Goal: Contribute content

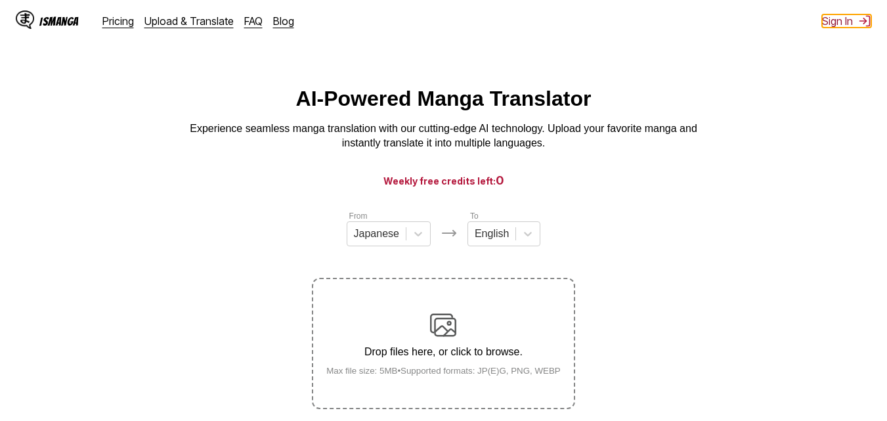
click at [829, 21] on button "Sign In" at bounding box center [846, 20] width 49 height 13
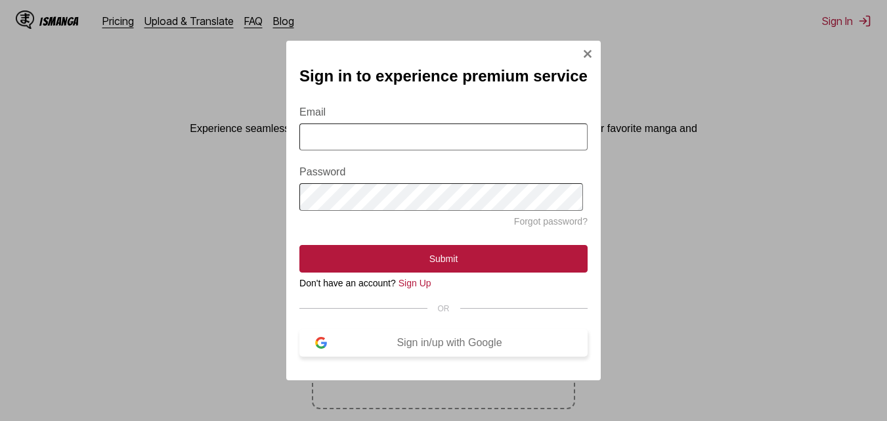
click at [394, 357] on button "Sign in/up with Google" at bounding box center [444, 343] width 288 height 28
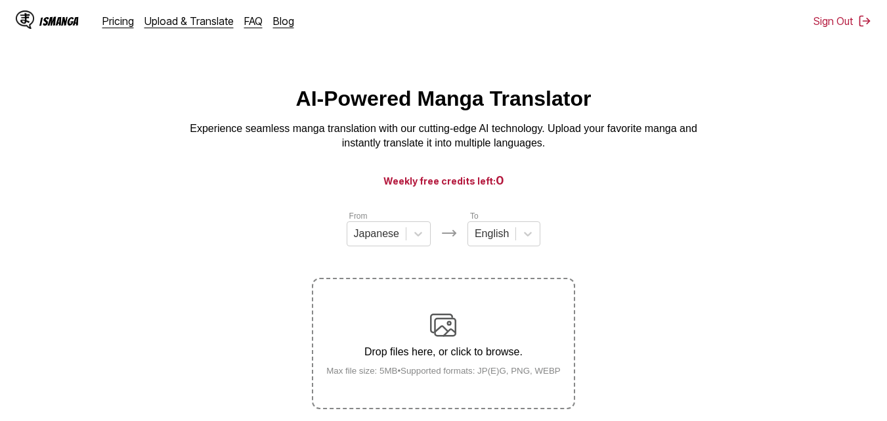
click at [489, 189] on h3 "Weekly free credits left: 0" at bounding box center [444, 180] width 824 height 16
drag, startPoint x: 492, startPoint y: 185, endPoint x: 510, endPoint y: 189, distance: 19.0
click at [510, 189] on h3 "Weekly free credits left: 0" at bounding box center [444, 180] width 824 height 16
click at [507, 186] on h3 "Weekly free credits left: 0" at bounding box center [444, 180] width 824 height 16
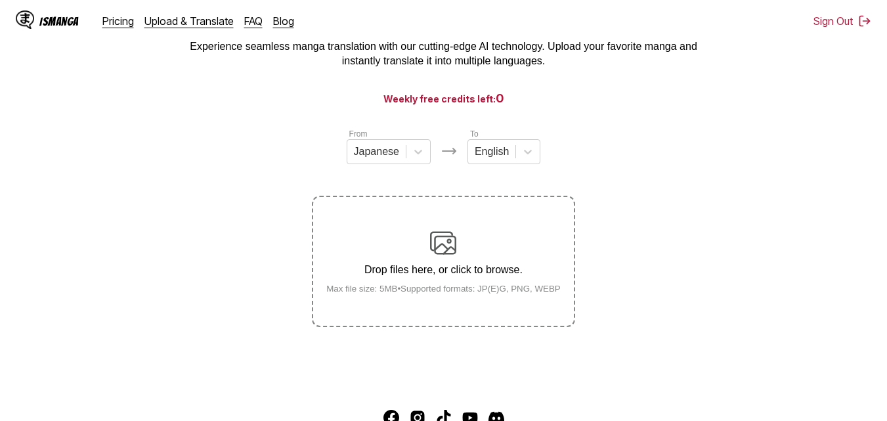
scroll to position [167, 0]
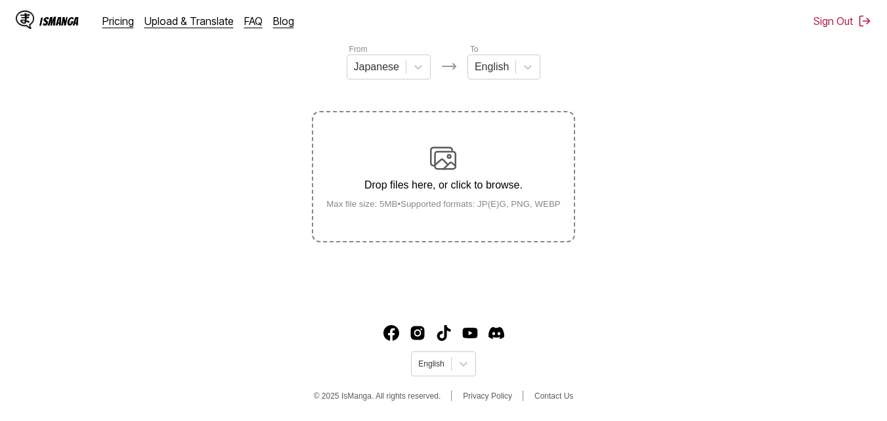
click at [496, 173] on div "Drop files here, or click to browse. Max file size: 5MB • Supported formats: JP…" at bounding box center [444, 177] width 256 height 64
click at [0, 0] on input "Drop files here, or click to browse. Max file size: 5MB • Supported formats: JP…" at bounding box center [0, 0] width 0 height 0
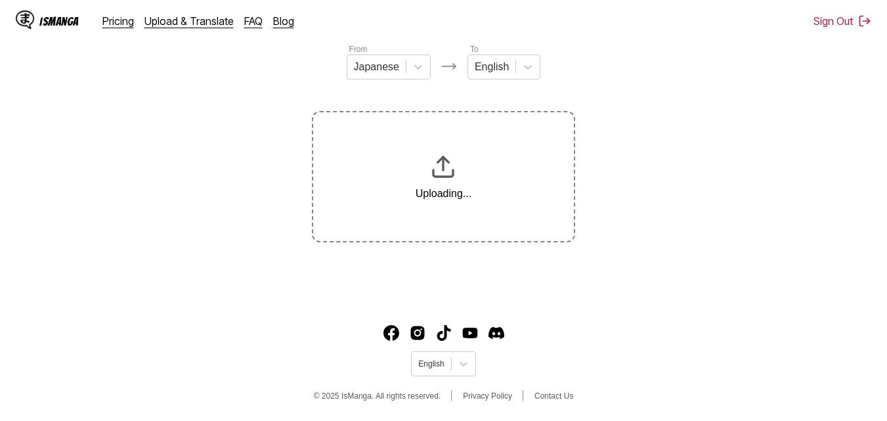
scroll to position [0, 0]
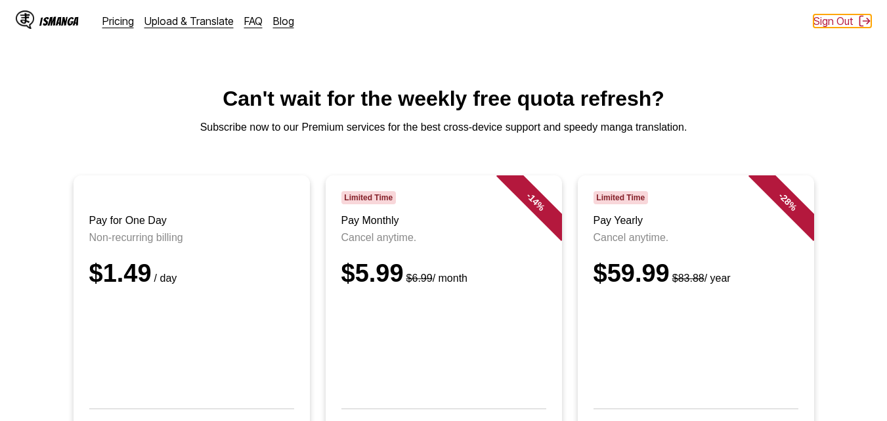
click at [847, 28] on div "IsManga Pricing Upload & Translate FAQ Blog Sign Out Pricing Upload & Translate…" at bounding box center [443, 21] width 887 height 42
click at [841, 20] on button "Sign Out" at bounding box center [843, 20] width 58 height 13
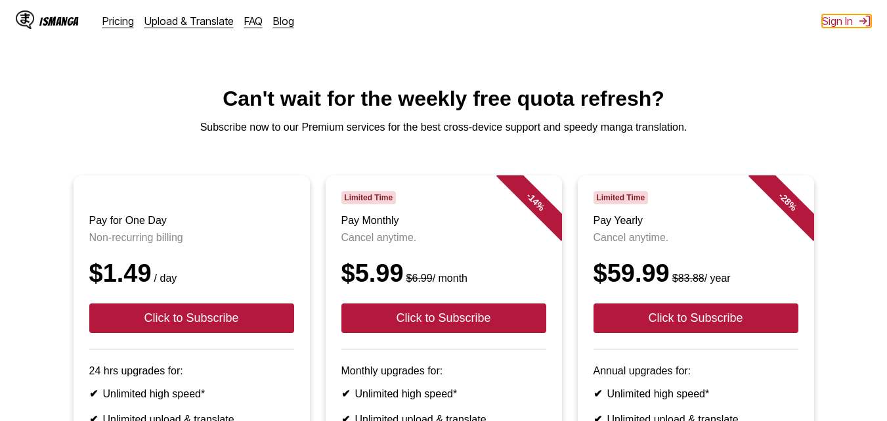
click at [841, 20] on button "Sign In" at bounding box center [846, 20] width 49 height 13
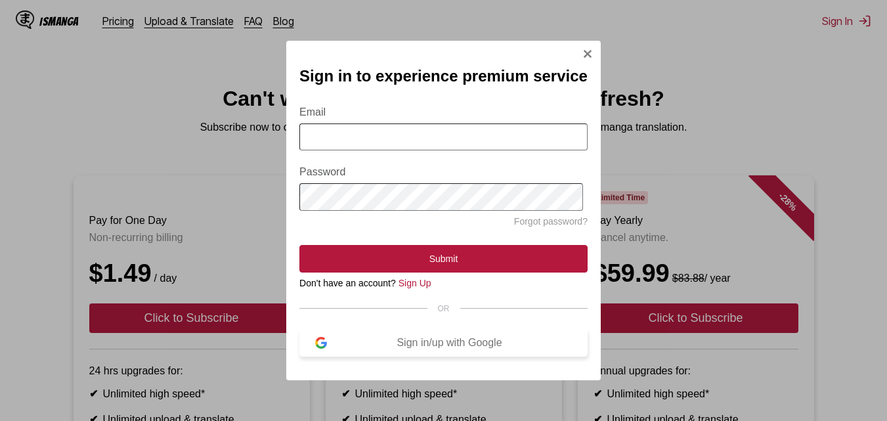
click at [449, 347] on div "Sign in/up with Google" at bounding box center [449, 343] width 245 height 12
